Goal: Task Accomplishment & Management: Use online tool/utility

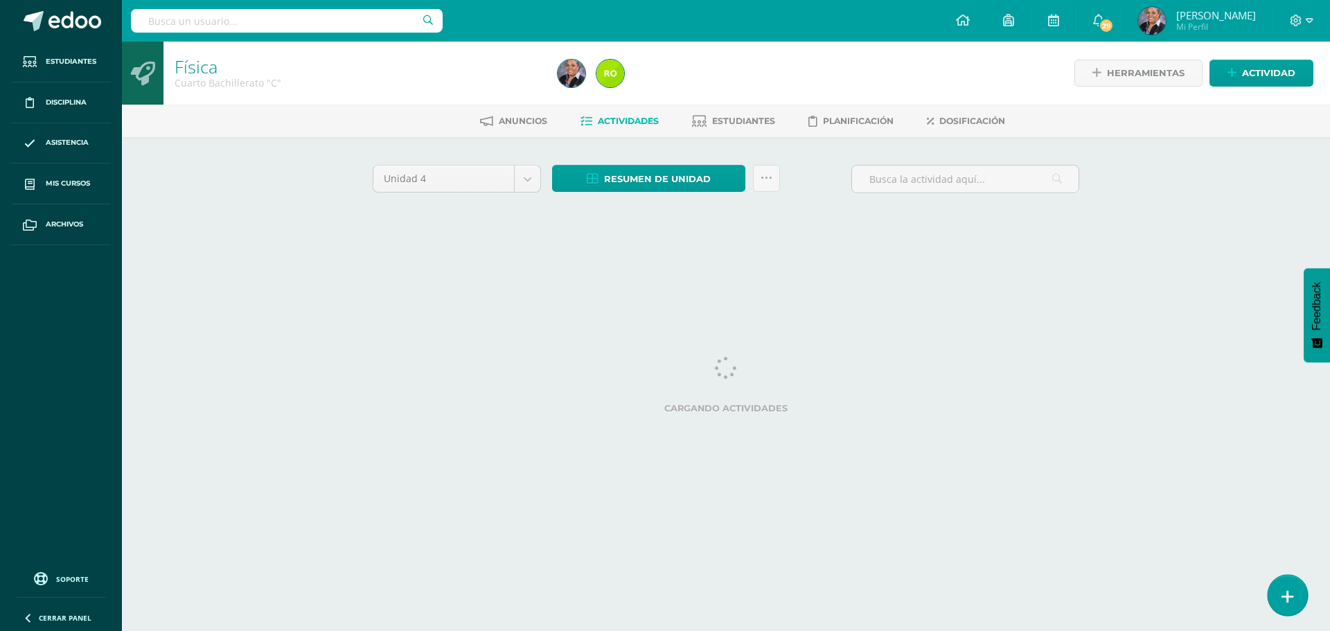
click at [1280, 588] on link at bounding box center [1287, 595] width 39 height 40
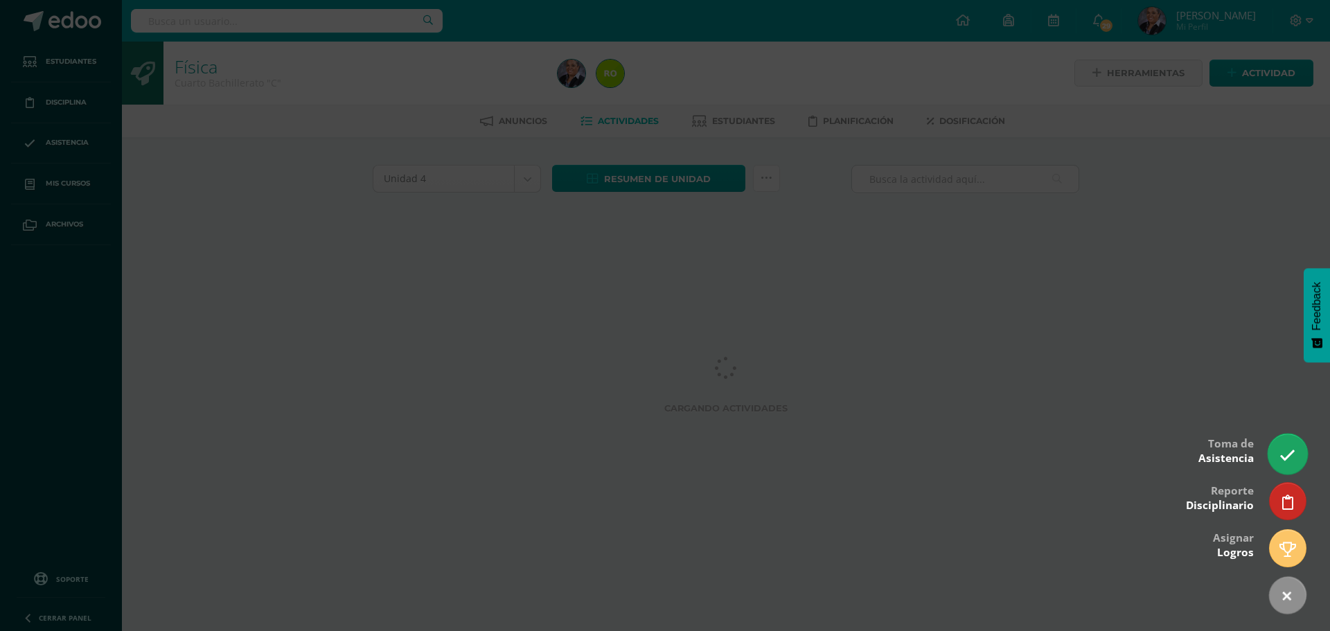
click at [1281, 457] on icon at bounding box center [1288, 456] width 16 height 16
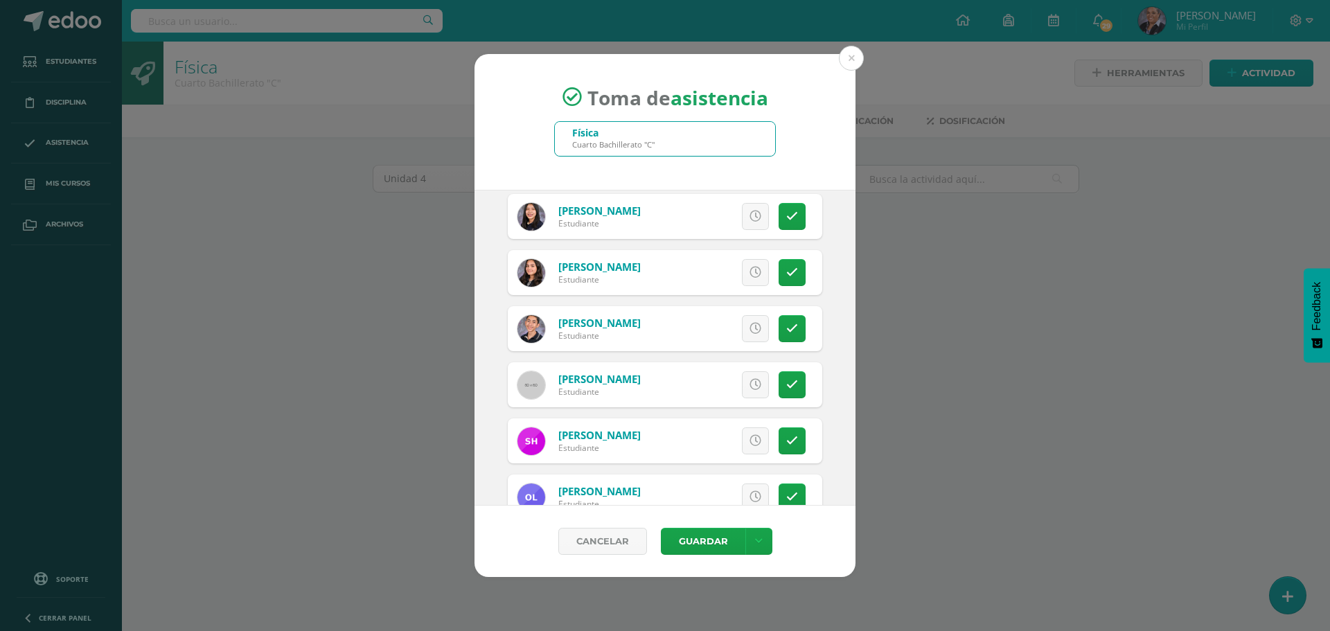
scroll to position [901, 0]
click at [786, 440] on icon at bounding box center [792, 440] width 12 height 12
click at [780, 487] on link at bounding box center [792, 496] width 27 height 27
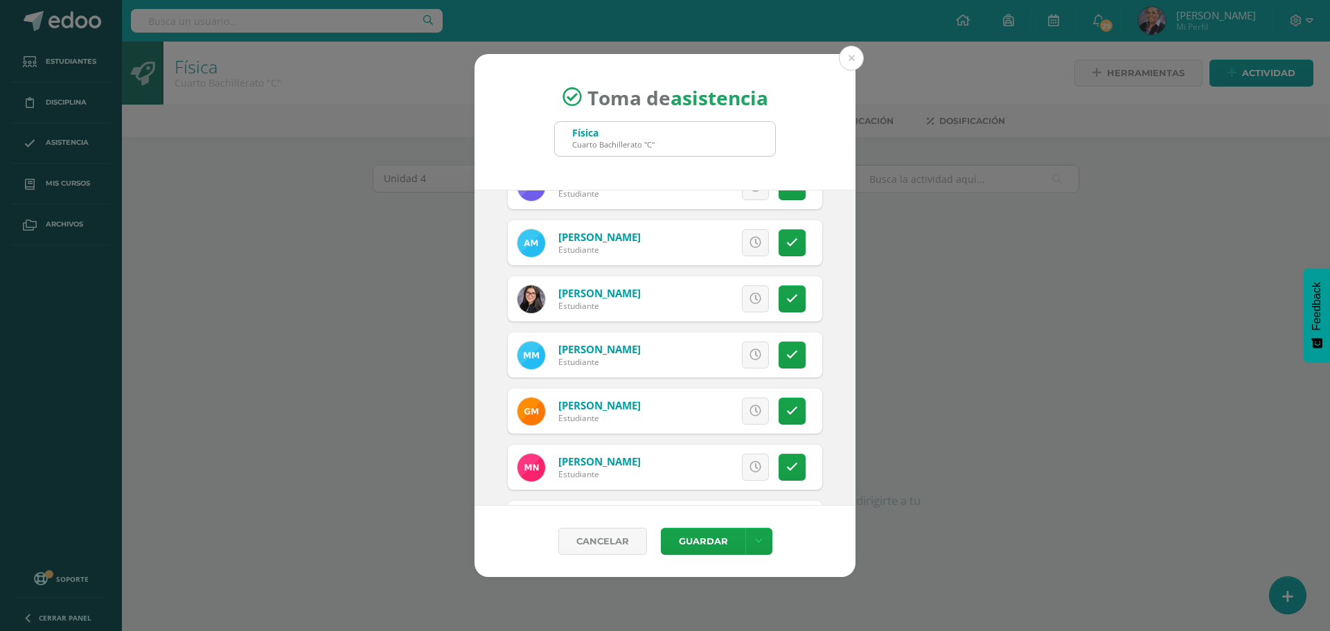
scroll to position [1455, 0]
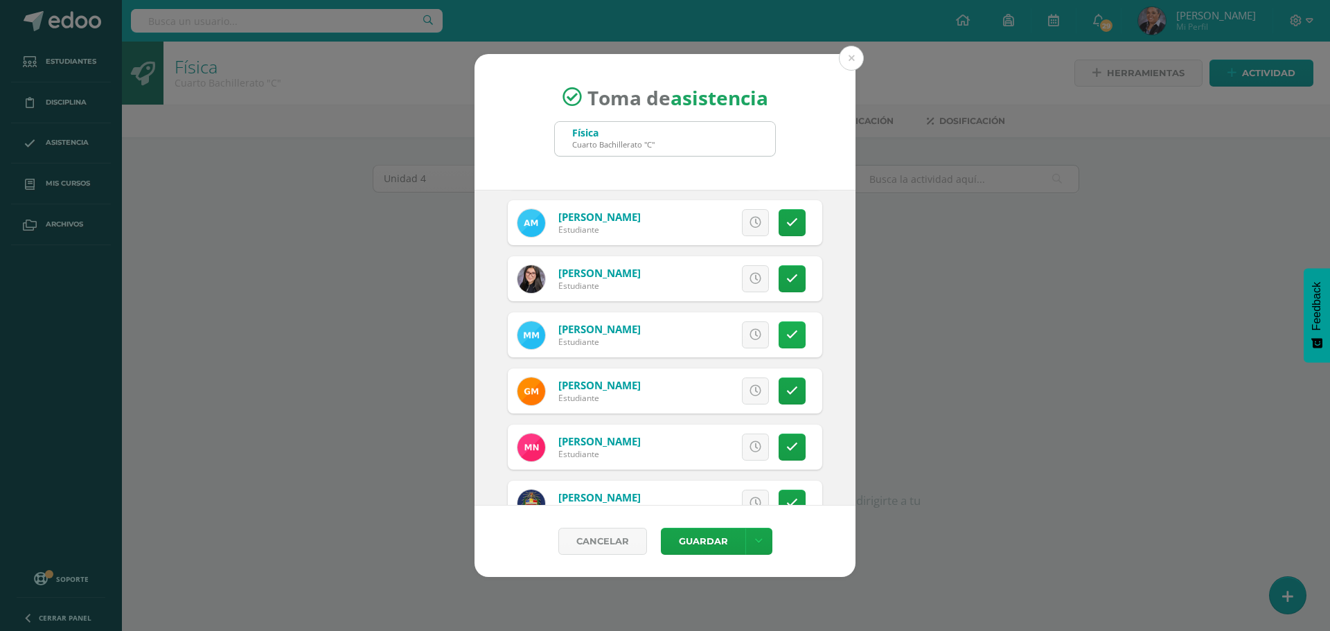
click at [779, 322] on link at bounding box center [792, 334] width 27 height 27
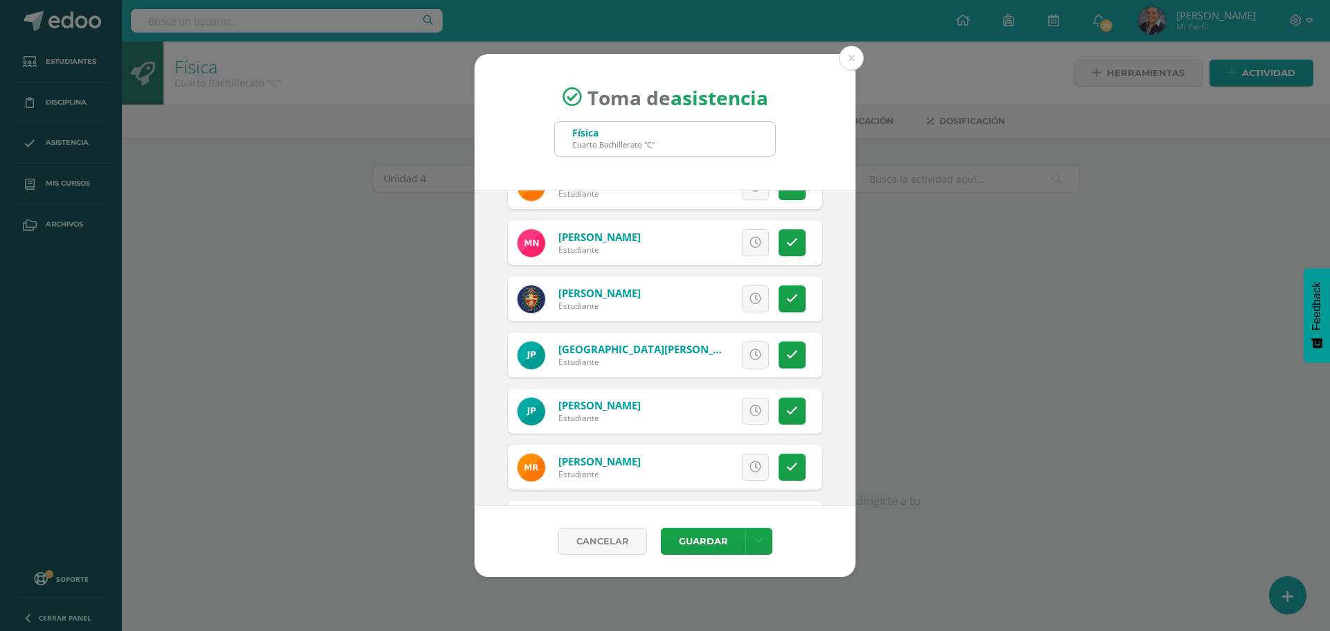
scroll to position [1663, 0]
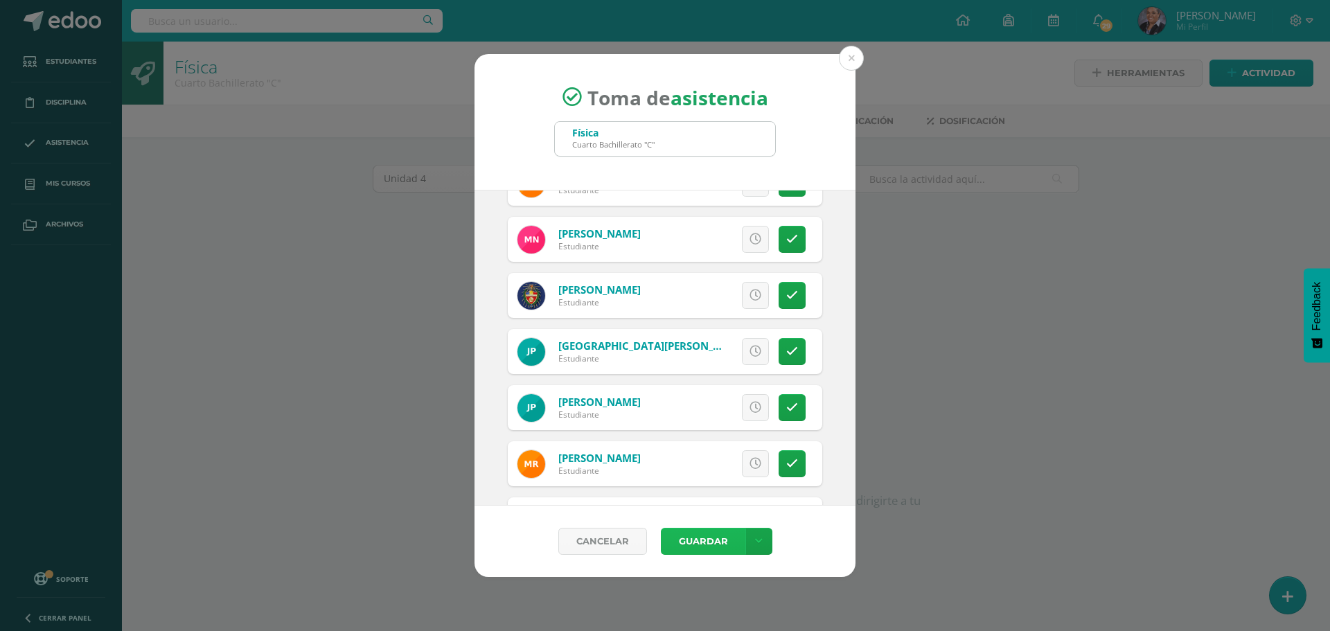
click at [693, 542] on button "Guardar" at bounding box center [703, 541] width 85 height 27
